Goal: Participate in discussion

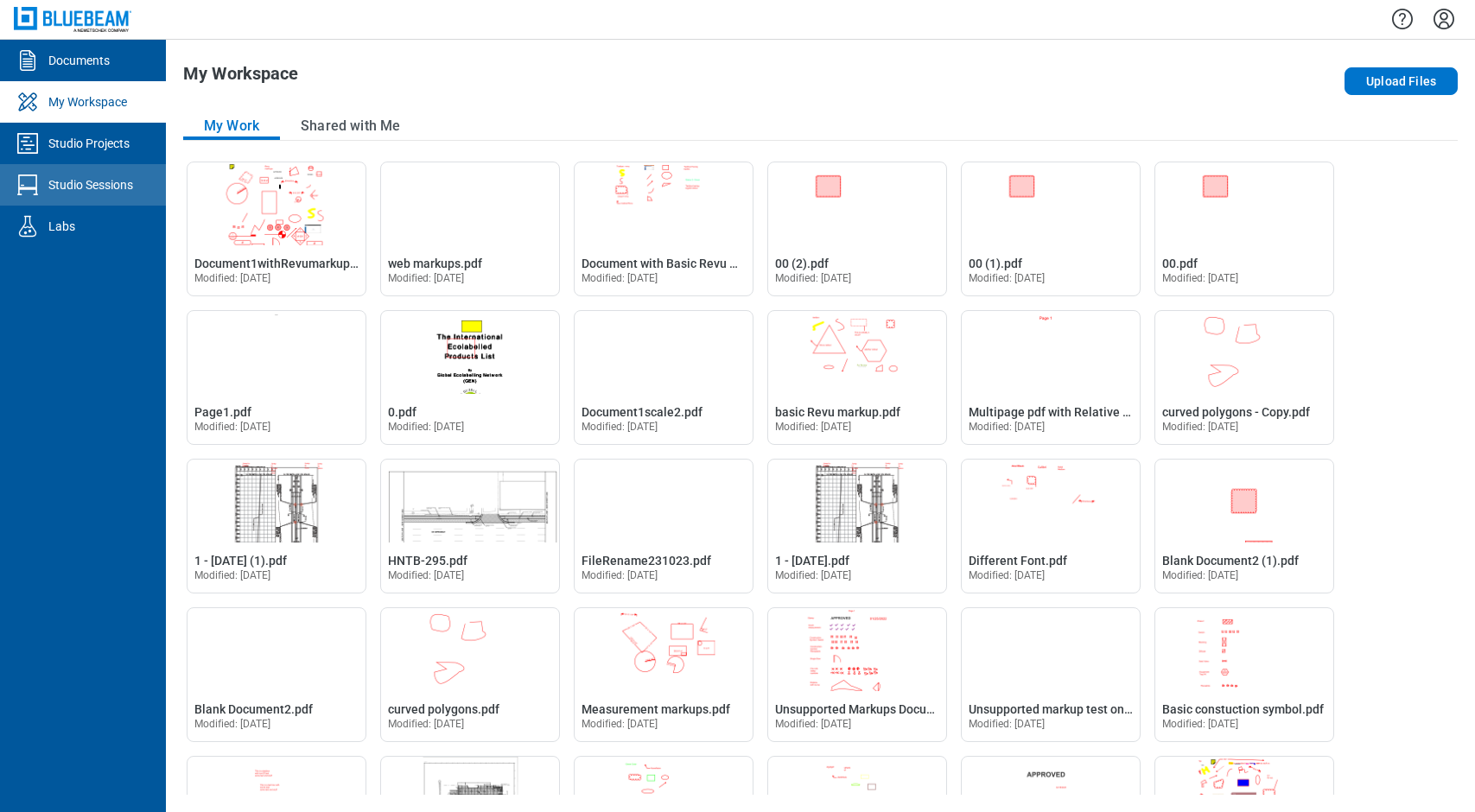
click at [90, 176] on div "Studio Sessions" at bounding box center [90, 184] width 85 height 17
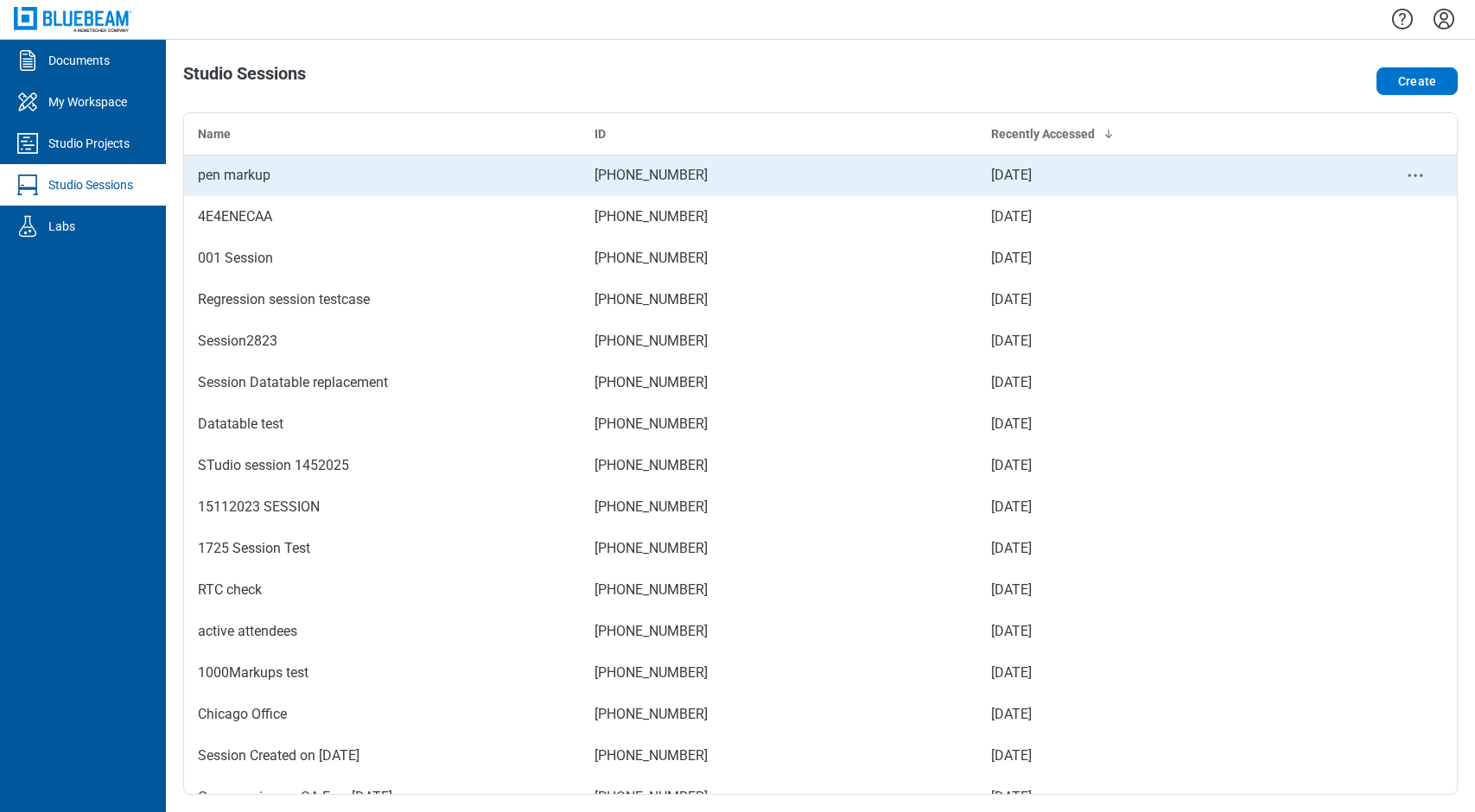
click at [263, 179] on div "pen markup" at bounding box center [382, 175] width 369 height 20
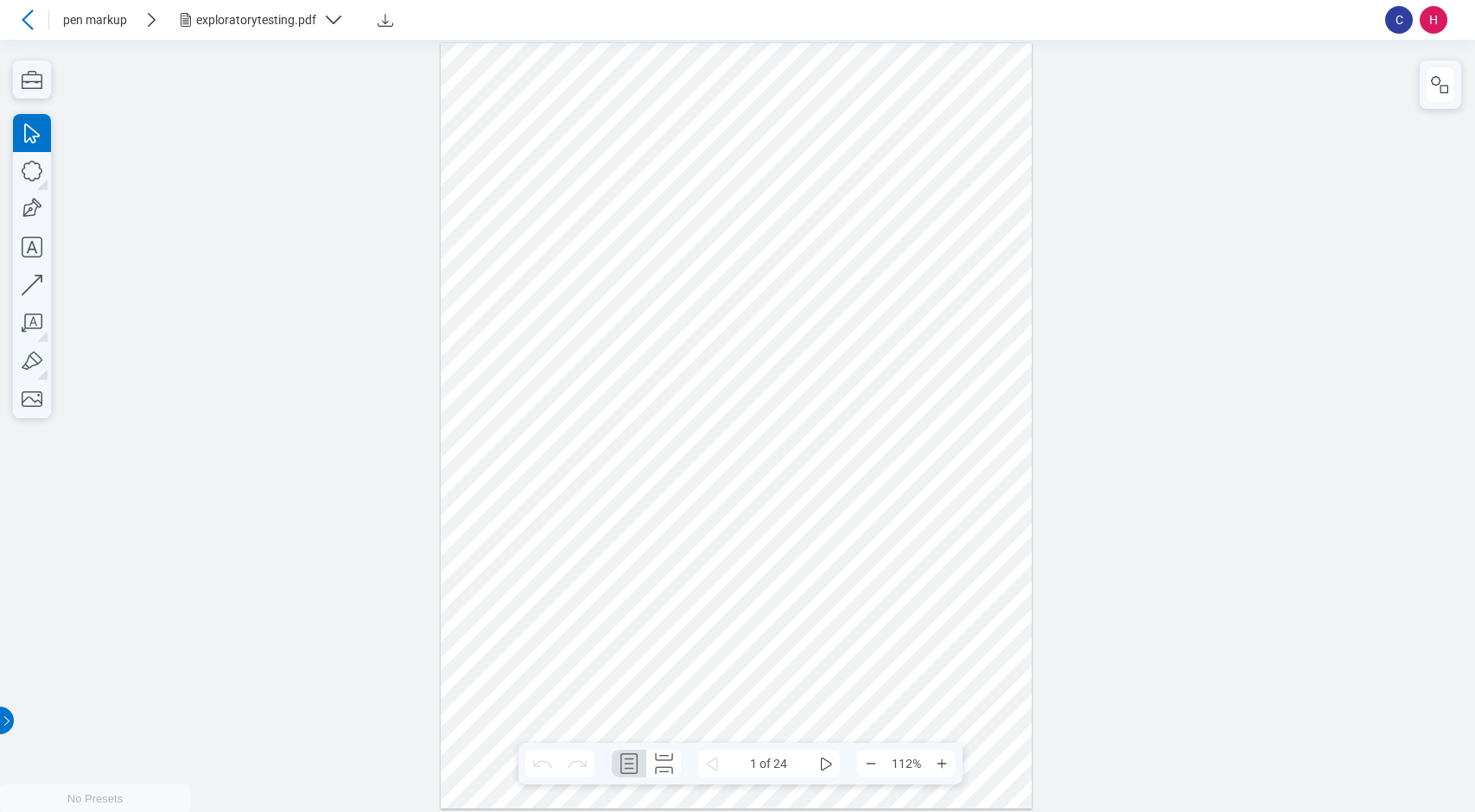
click at [230, 20] on div "exploratorytesting.pdf" at bounding box center [256, 20] width 120 height 17
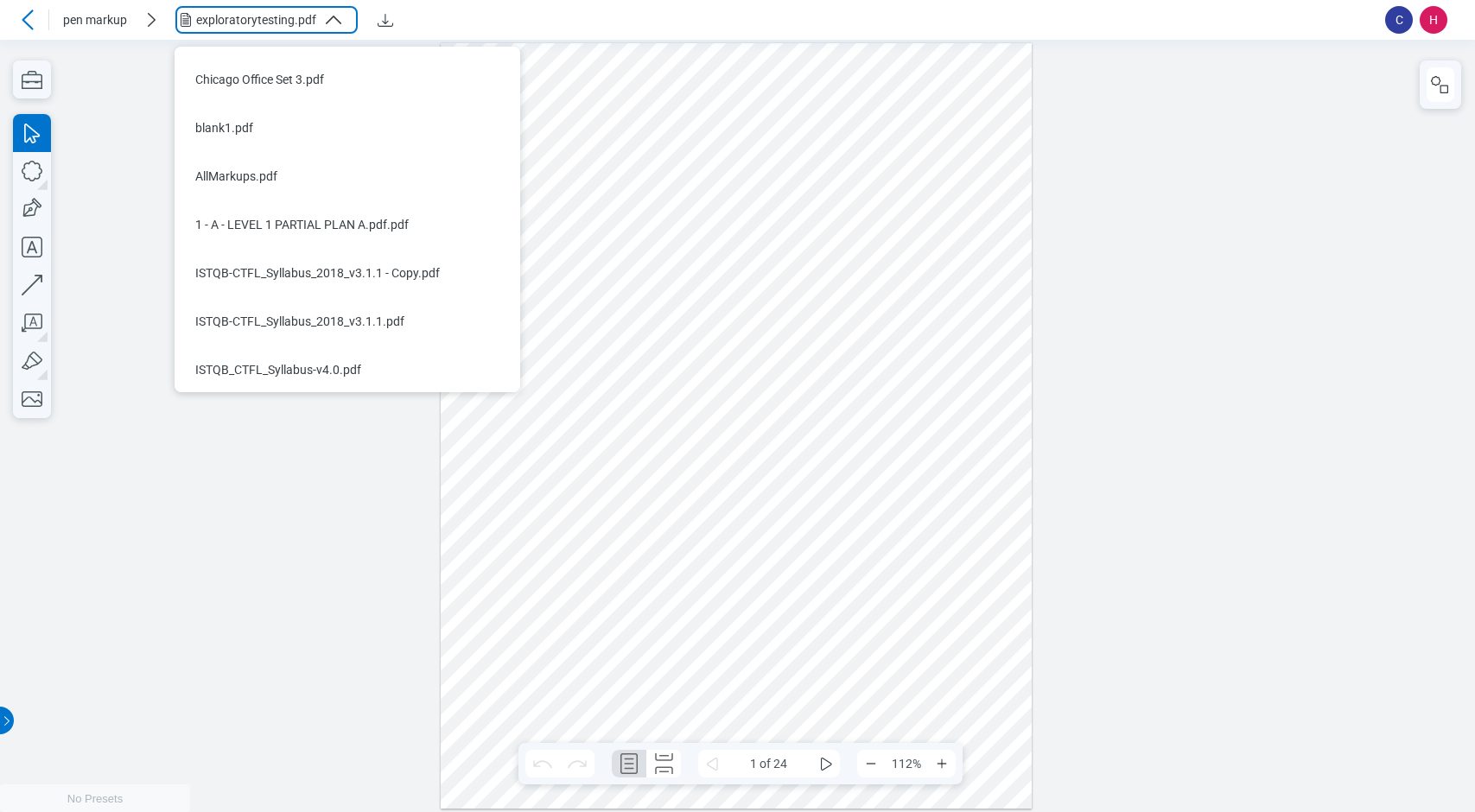
scroll to position [429, 0]
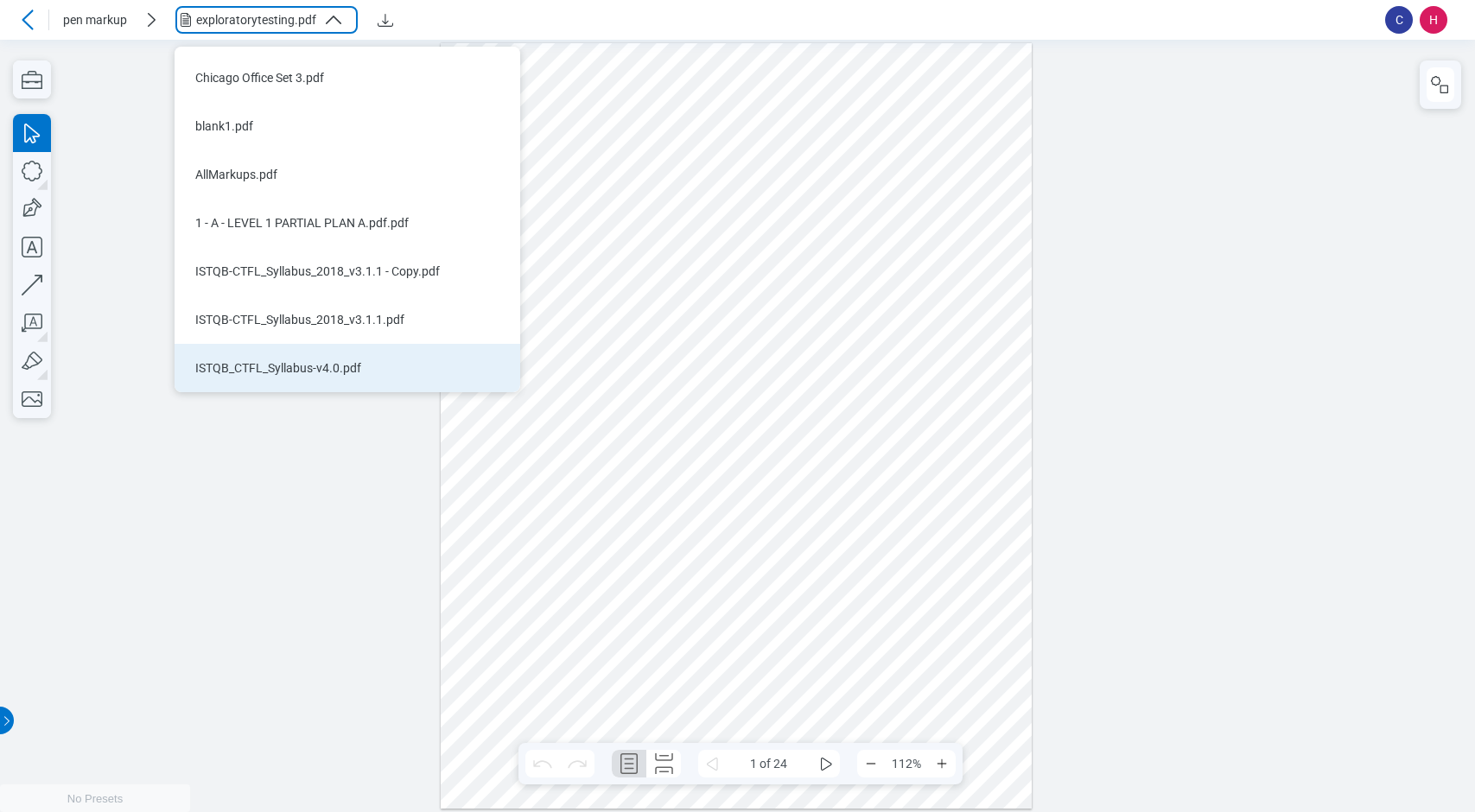
click at [274, 364] on div "ISTQB_CTFL_Syllabus-v4.0.pdf" at bounding box center [337, 367] width 284 height 17
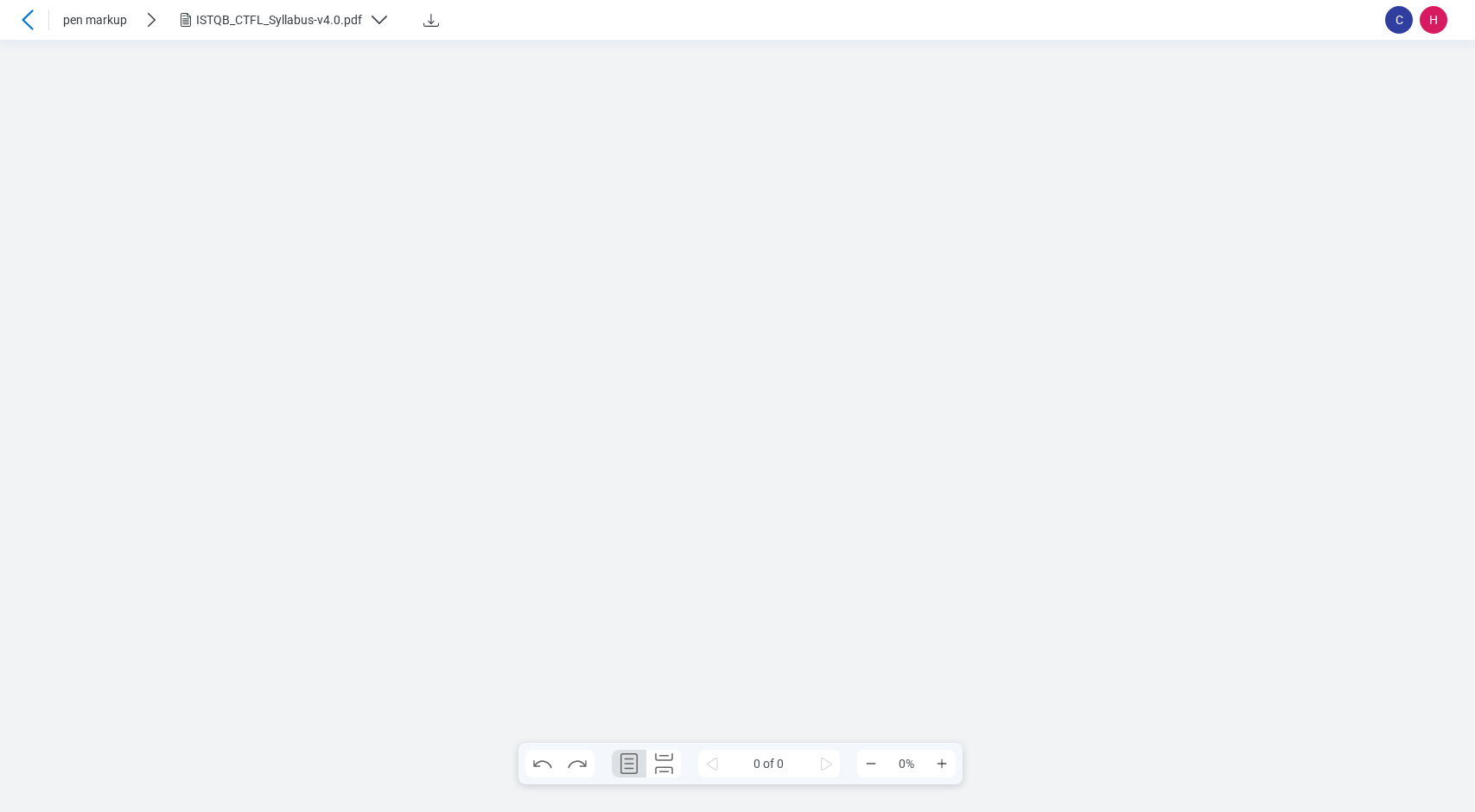
scroll to position [0, 0]
drag, startPoint x: 746, startPoint y: 99, endPoint x: 824, endPoint y: 92, distance: 78.3
click at [824, 92] on div at bounding box center [736, 425] width 592 height 766
drag, startPoint x: 867, startPoint y: 92, endPoint x: 881, endPoint y: 126, distance: 36.8
click at [882, 126] on div at bounding box center [736, 425] width 592 height 766
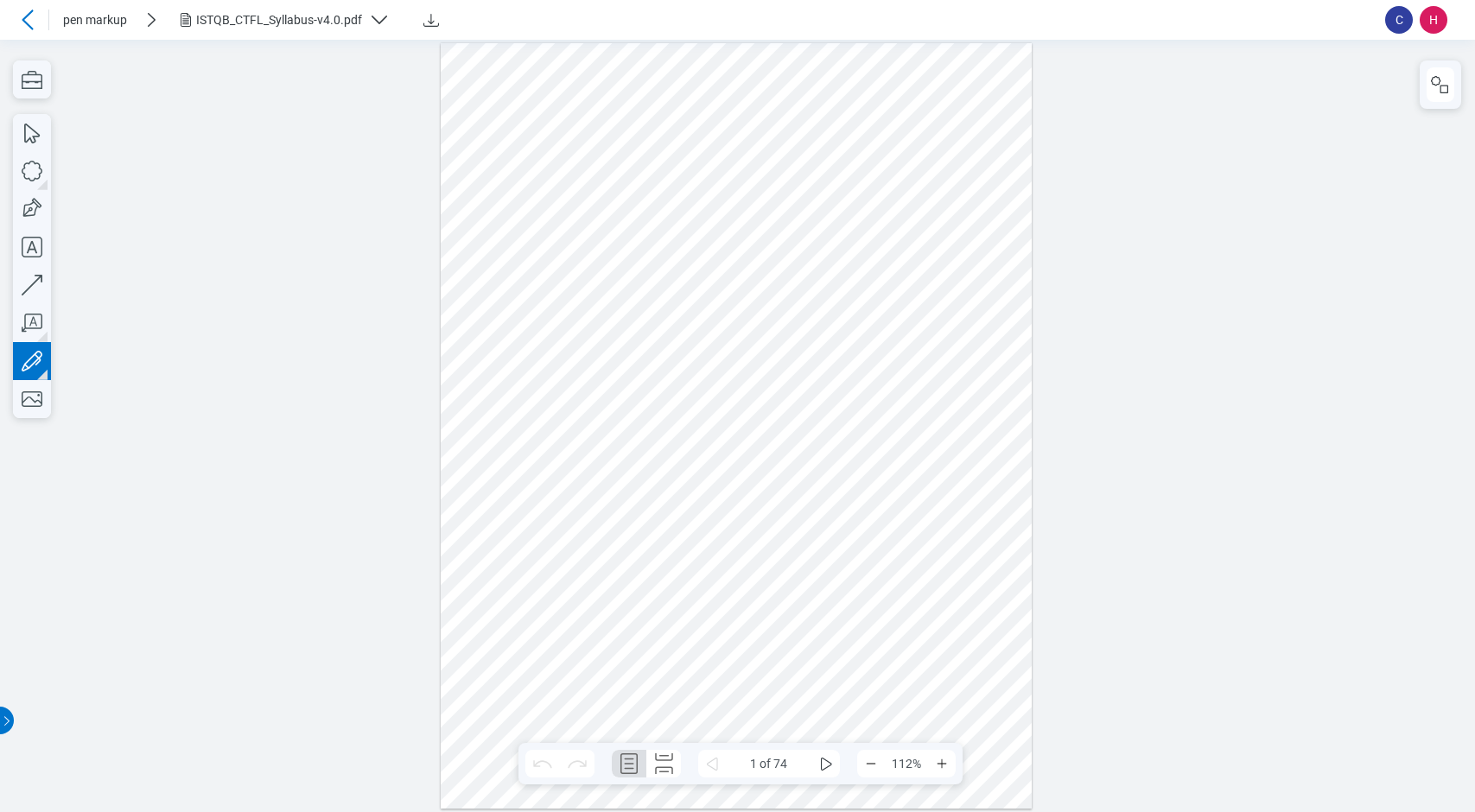
drag, startPoint x: 843, startPoint y: 119, endPoint x: 859, endPoint y: 119, distance: 16.0
click at [859, 119] on div at bounding box center [736, 425] width 592 height 766
drag, startPoint x: 897, startPoint y: 100, endPoint x: 897, endPoint y: 126, distance: 26.0
click at [897, 135] on div at bounding box center [736, 425] width 592 height 766
drag, startPoint x: 895, startPoint y: 107, endPoint x: 893, endPoint y: 133, distance: 26.1
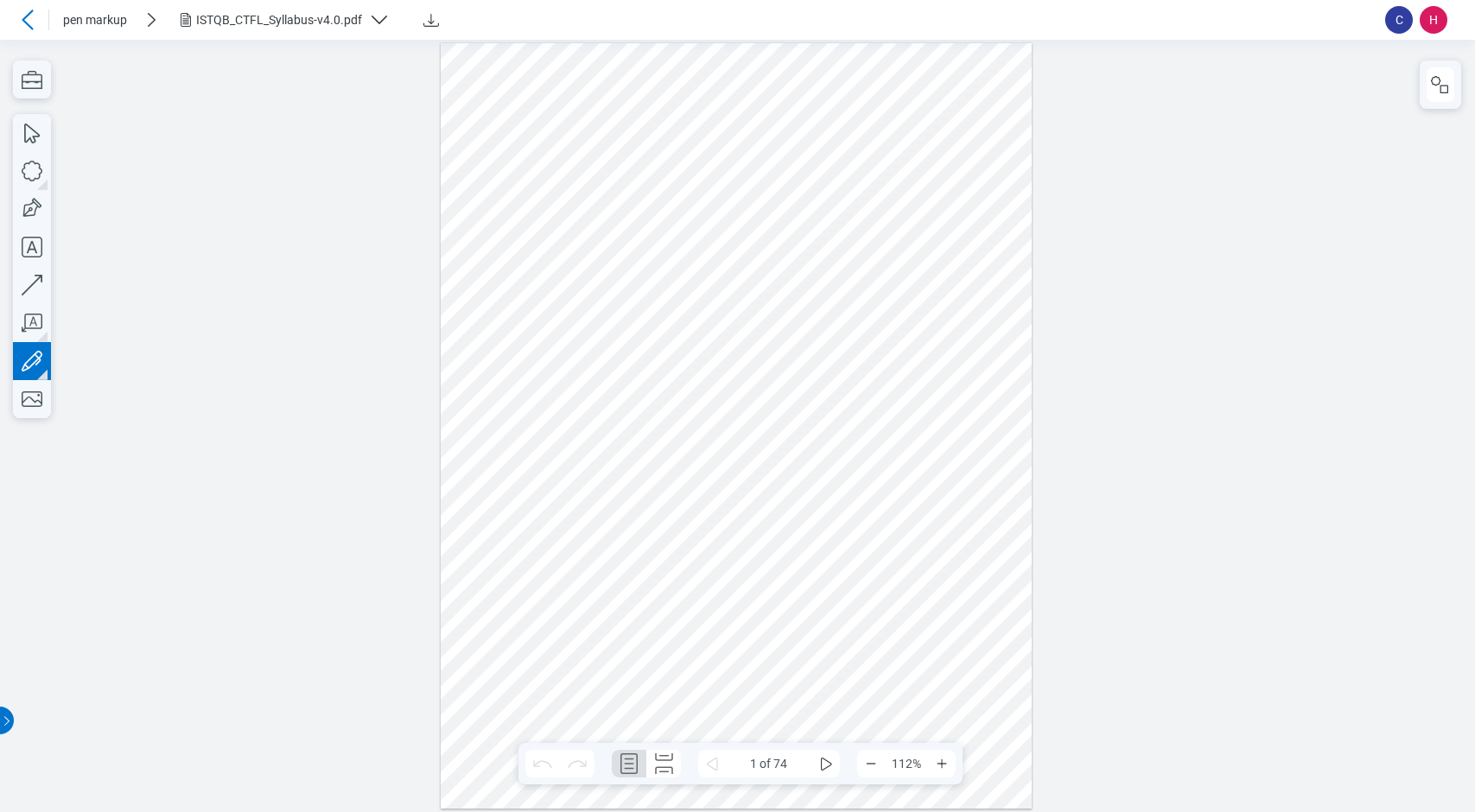
click at [893, 133] on div at bounding box center [736, 425] width 592 height 766
click at [958, 223] on div at bounding box center [736, 425] width 592 height 766
